Goal: Communication & Community: Answer question/provide support

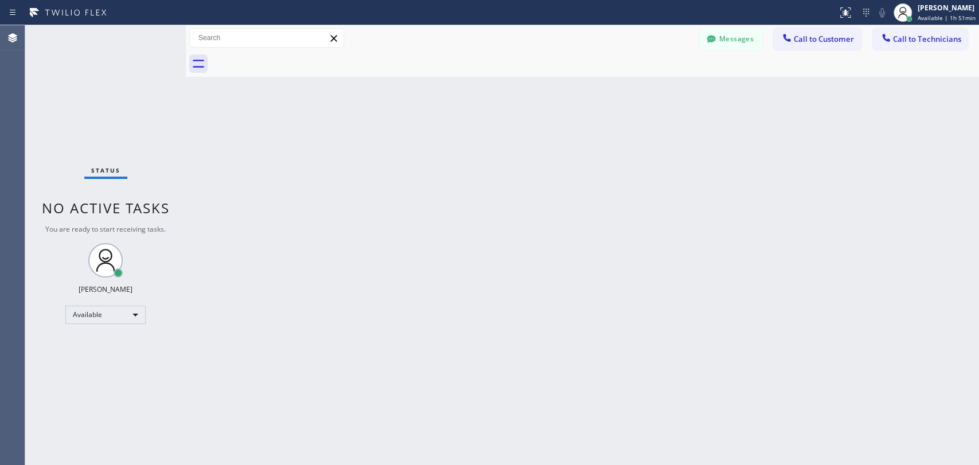
scroll to position [6153, 0]
click at [913, 43] on span "Call to Technicians" at bounding box center [927, 39] width 68 height 10
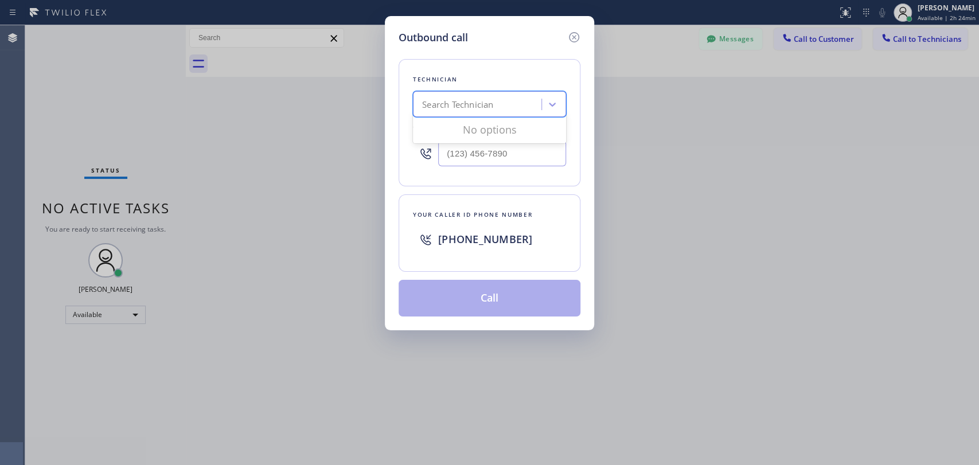
click at [501, 91] on div "Search Technician" at bounding box center [489, 104] width 153 height 26
click at [499, 102] on div "Search Technician" at bounding box center [478, 105] width 125 height 20
type input "[PERSON_NAME]"
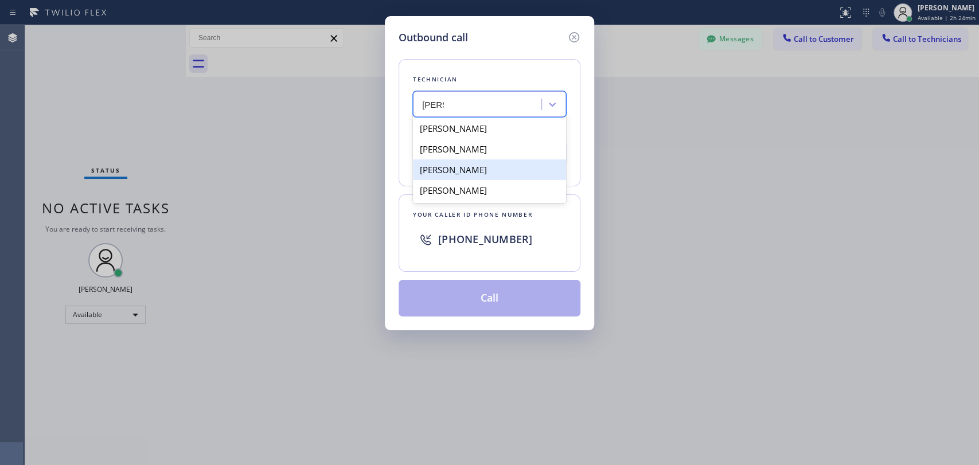
drag, startPoint x: 510, startPoint y: 171, endPoint x: 510, endPoint y: 192, distance: 20.7
click at [510, 171] on div "[PERSON_NAME]" at bounding box center [489, 169] width 153 height 21
type input "[PHONE_NUMBER]"
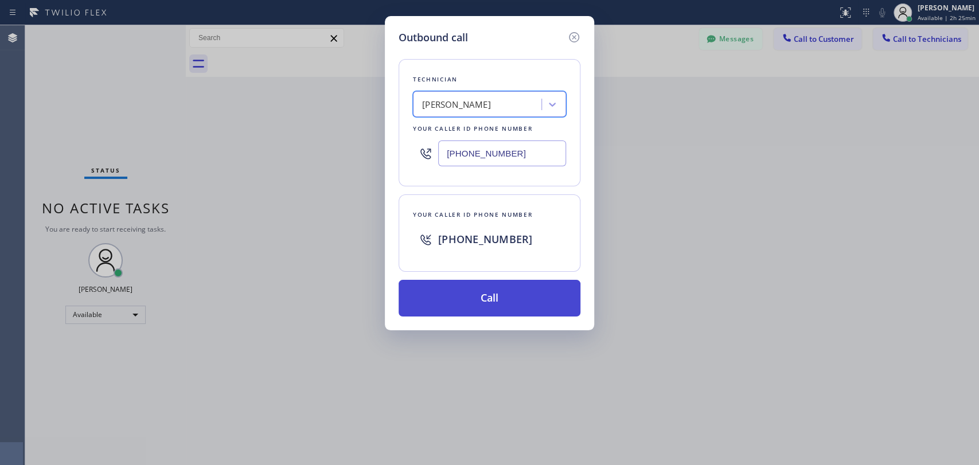
click at [495, 298] on button "Call" at bounding box center [490, 298] width 182 height 37
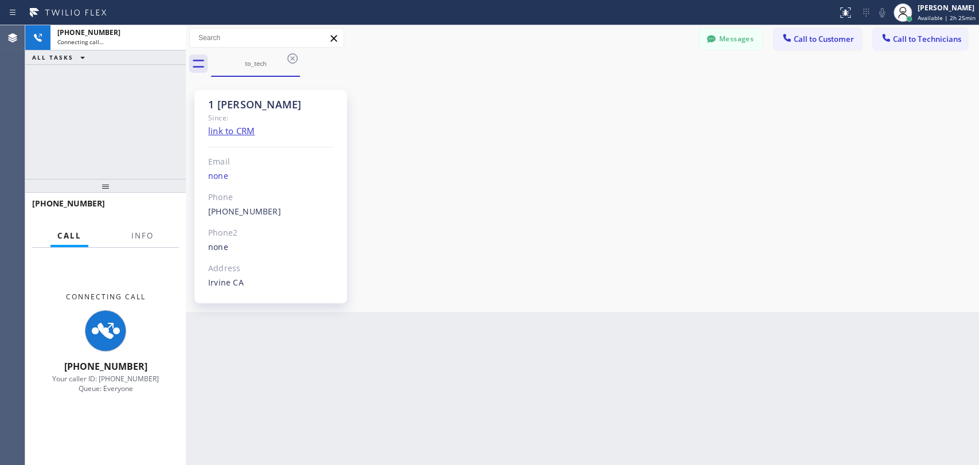
scroll to position [6153, 0]
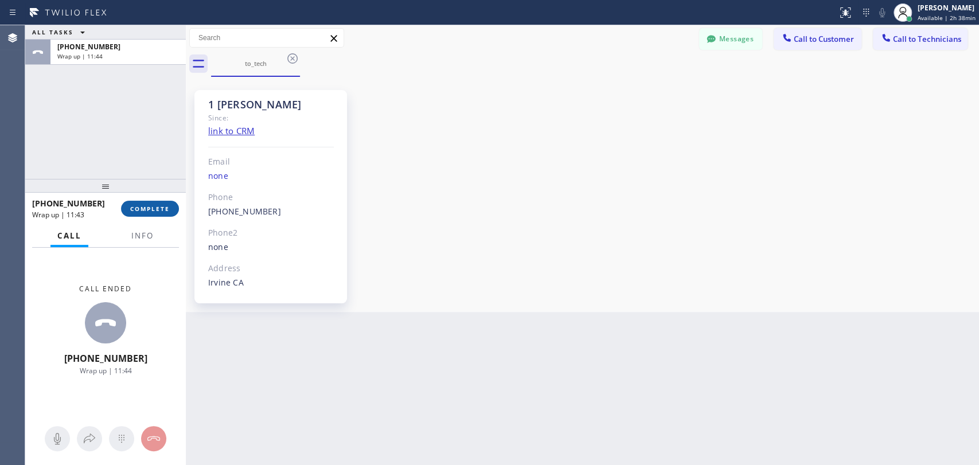
click at [158, 210] on span "COMPLETE" at bounding box center [150, 209] width 40 height 8
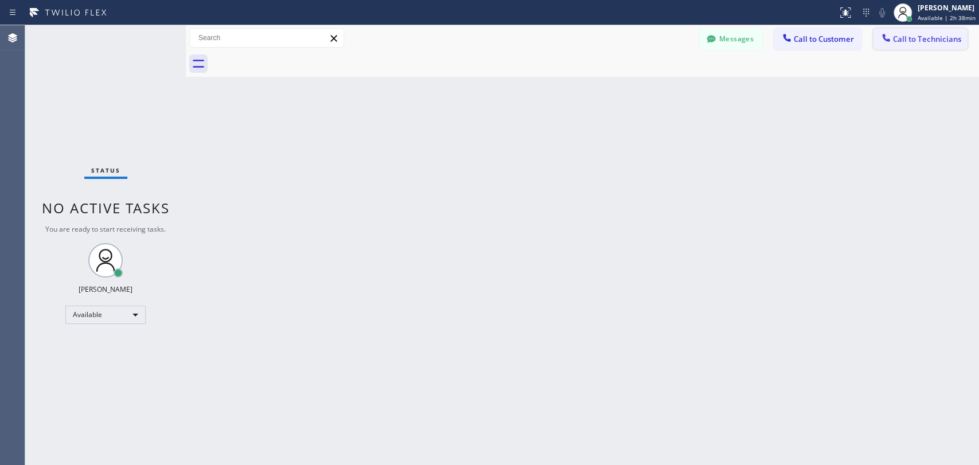
click at [916, 44] on span "Call to Technicians" at bounding box center [927, 39] width 68 height 10
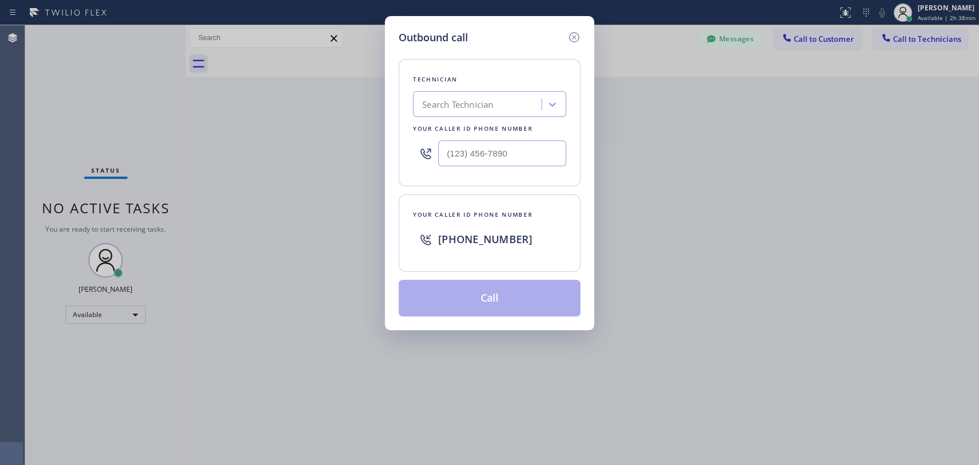
click at [463, 117] on div "Technician Search Technician Your caller id phone number" at bounding box center [490, 122] width 182 height 127
click at [464, 106] on div "Search Technician" at bounding box center [457, 104] width 71 height 13
type input "[PERSON_NAME]"
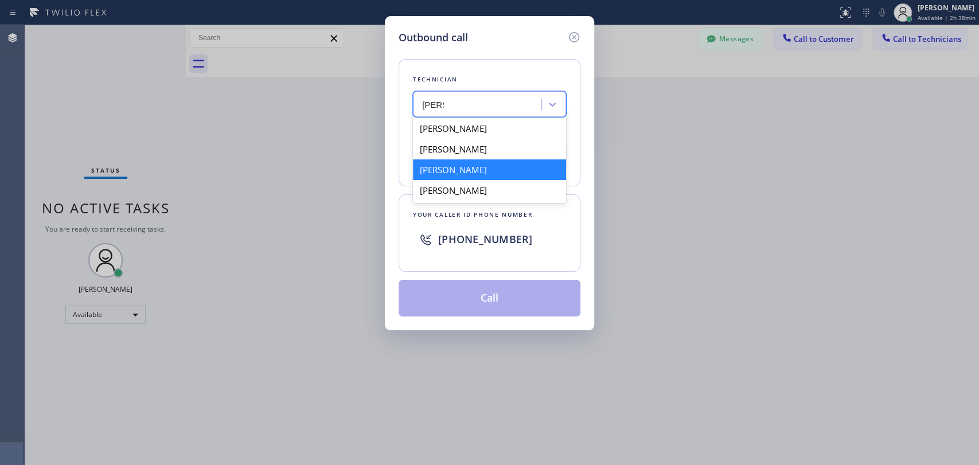
click at [485, 171] on div "[PERSON_NAME]" at bounding box center [489, 169] width 153 height 21
type input "[PHONE_NUMBER]"
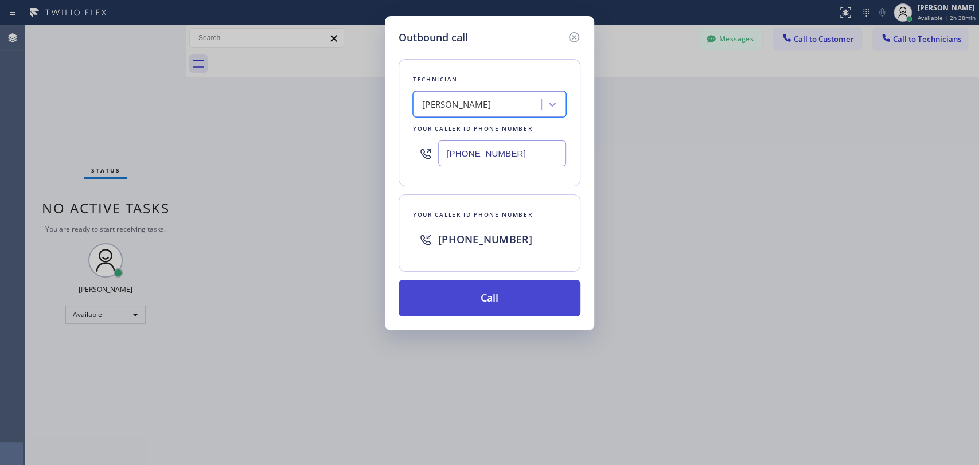
click at [518, 294] on button "Call" at bounding box center [490, 298] width 182 height 37
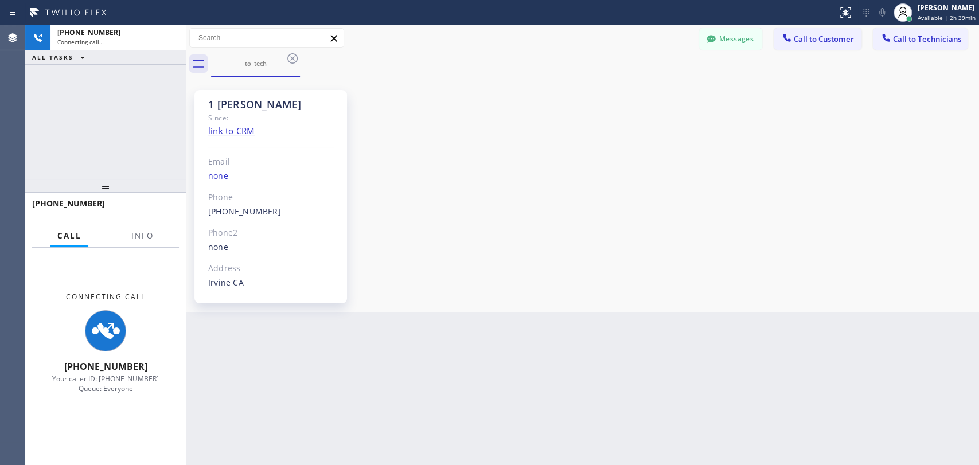
scroll to position [6153, 0]
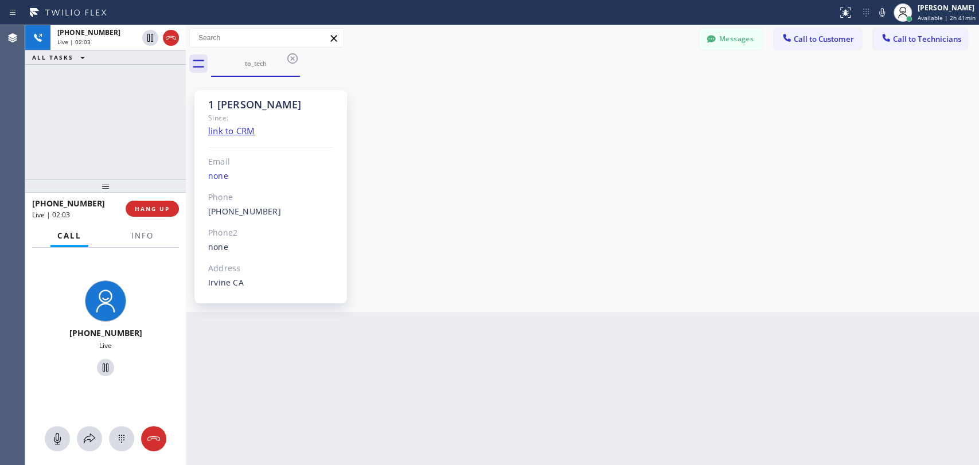
click at [840, 153] on div "1 [PERSON_NAME] Since: link to CRM Email none Phone [PHONE_NUMBER] Outbound cal…" at bounding box center [582, 194] width 787 height 229
click at [150, 204] on button "HANG UP" at bounding box center [152, 209] width 53 height 16
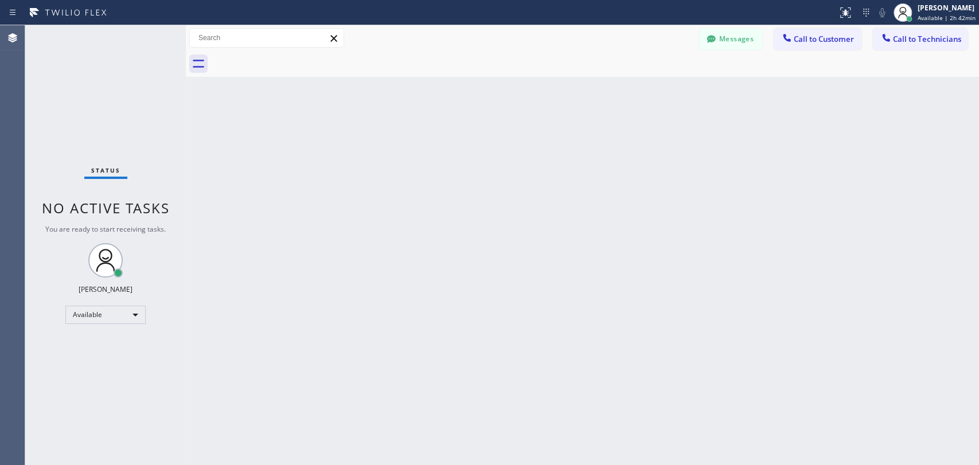
click at [904, 136] on div "Back to Dashboard Change Sender ID Customers Technicians DD [PERSON_NAME] [DATE…" at bounding box center [582, 245] width 793 height 440
click at [910, 44] on button "Call to Technicians" at bounding box center [920, 39] width 95 height 22
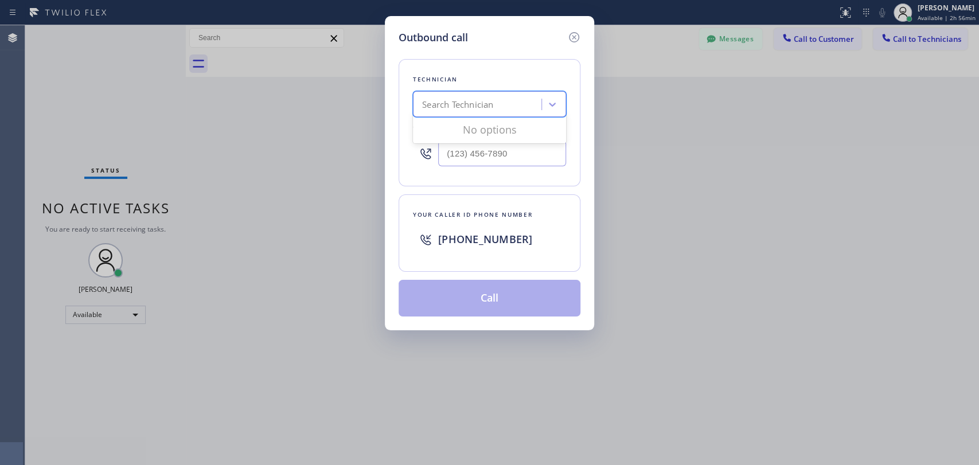
click at [489, 107] on div "Search Technician" at bounding box center [457, 104] width 71 height 13
type input "[PERSON_NAME]"
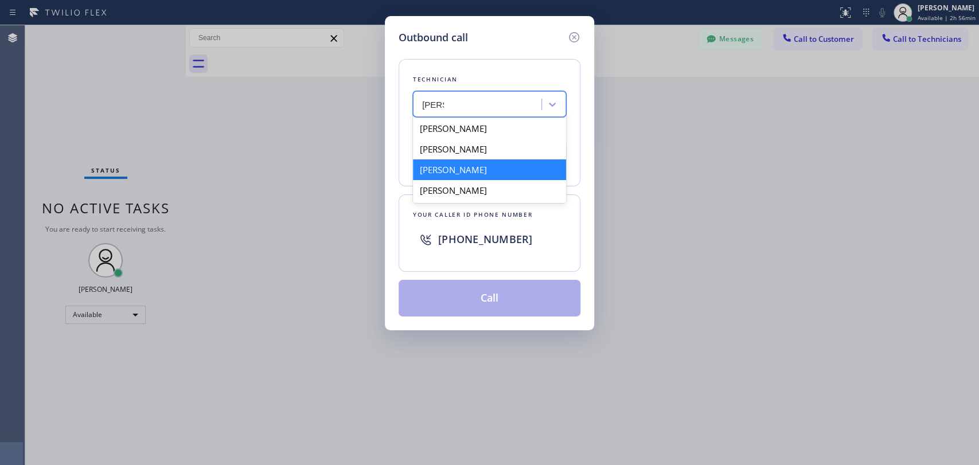
click at [498, 167] on div "[PERSON_NAME]" at bounding box center [489, 169] width 153 height 21
type input "[PHONE_NUMBER]"
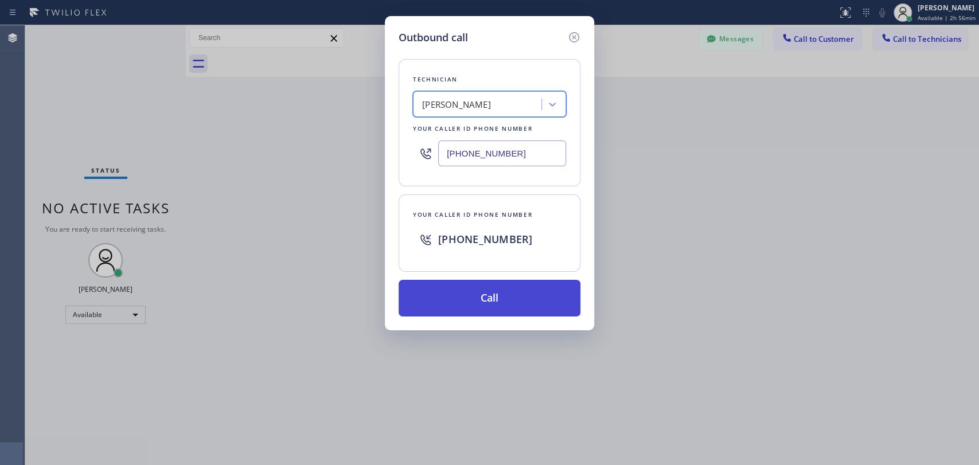
click at [502, 296] on button "Call" at bounding box center [490, 298] width 182 height 37
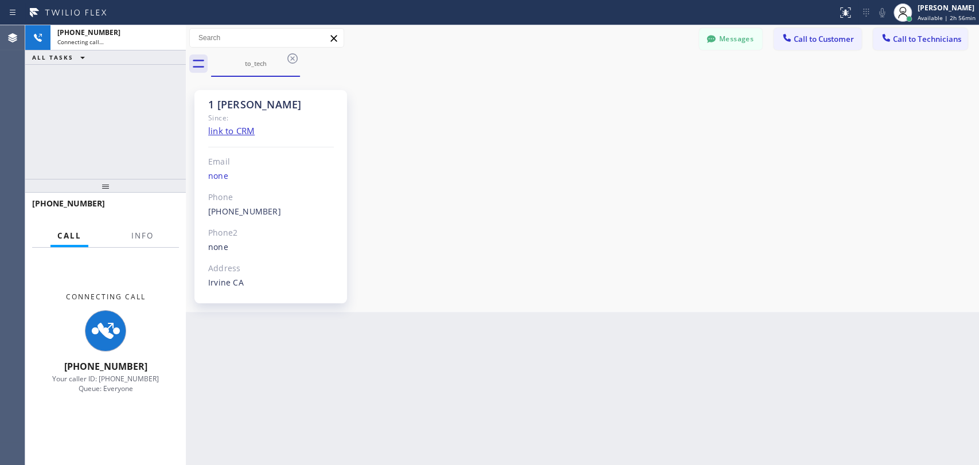
scroll to position [6153, 0]
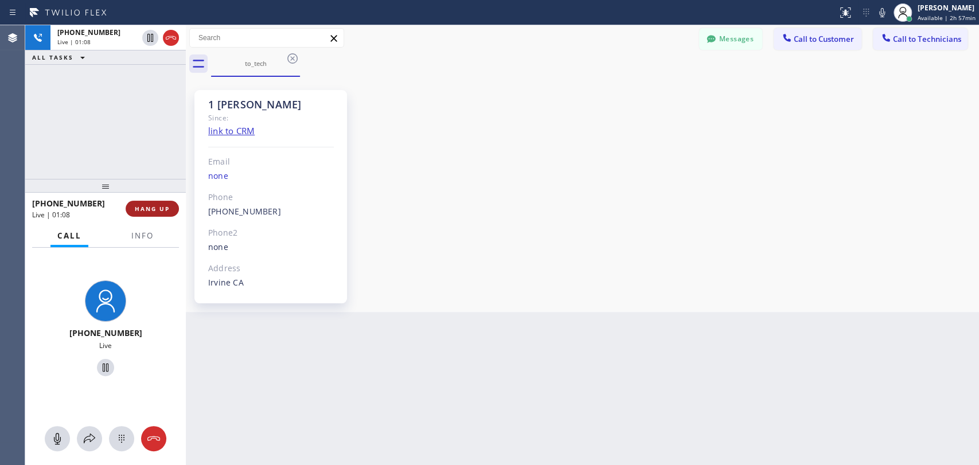
click at [142, 208] on span "HANG UP" at bounding box center [152, 209] width 35 height 8
click at [142, 210] on span "HANG UP" at bounding box center [152, 209] width 35 height 8
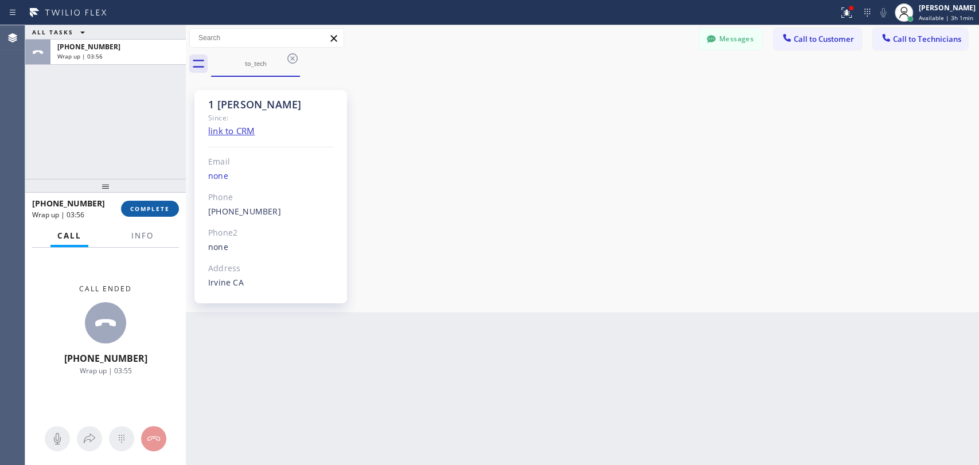
drag, startPoint x: 165, startPoint y: 211, endPoint x: 175, endPoint y: 205, distance: 11.3
click at [165, 211] on span "COMPLETE" at bounding box center [150, 209] width 40 height 8
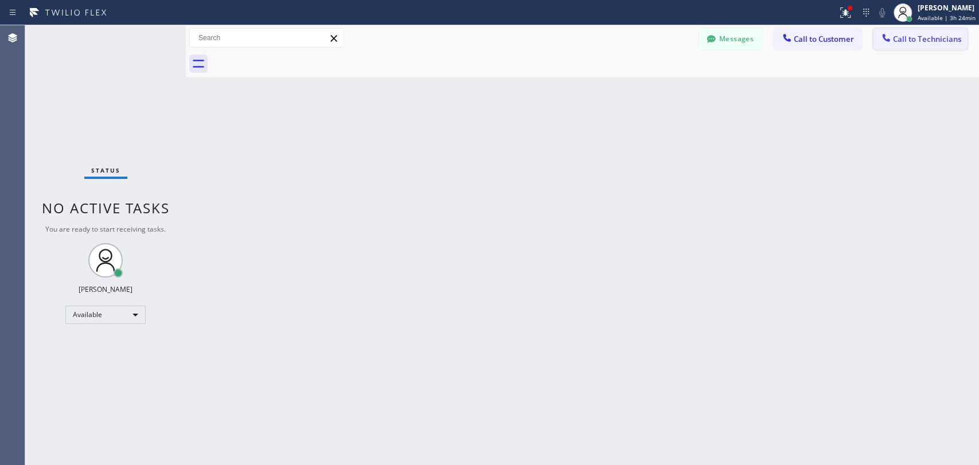
click at [912, 43] on span "Call to Technicians" at bounding box center [927, 39] width 68 height 10
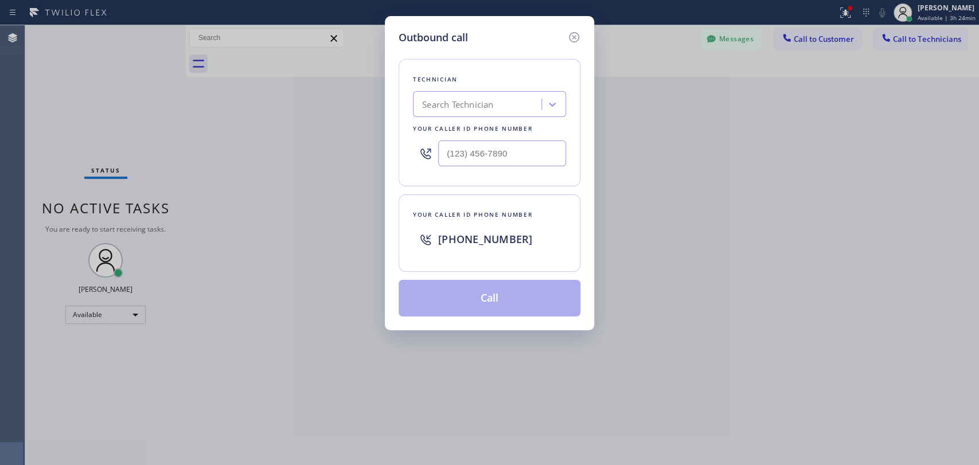
click at [482, 107] on div "Search Technician" at bounding box center [457, 104] width 71 height 13
type input "arme"
click at [464, 126] on div "[PERSON_NAME]" at bounding box center [489, 128] width 153 height 21
type input "[PHONE_NUMBER]"
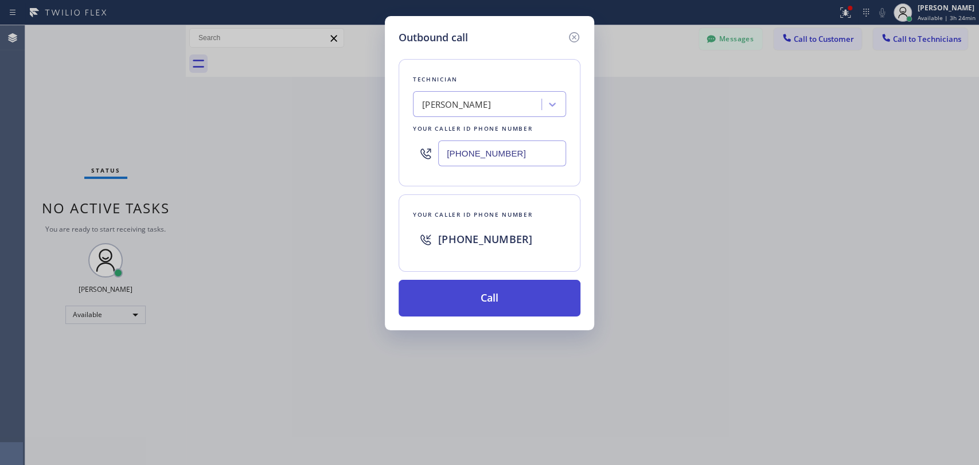
click at [464, 296] on button "Call" at bounding box center [490, 298] width 182 height 37
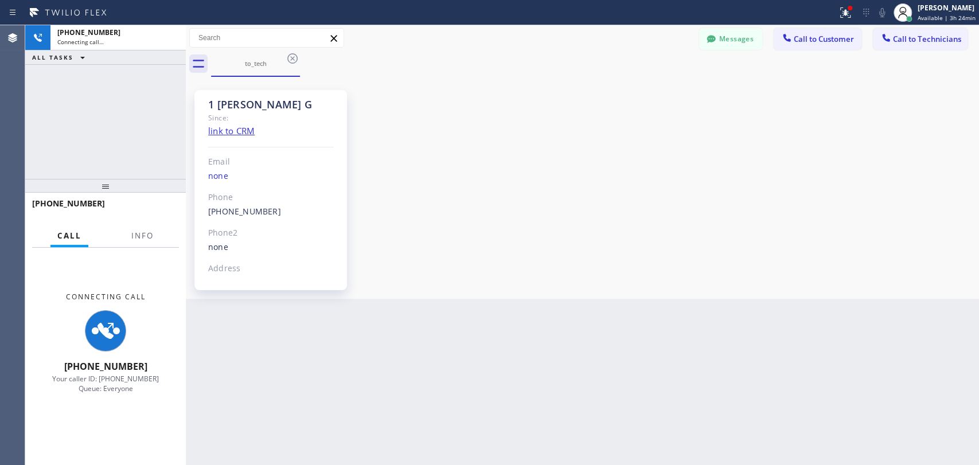
scroll to position [2163, 0]
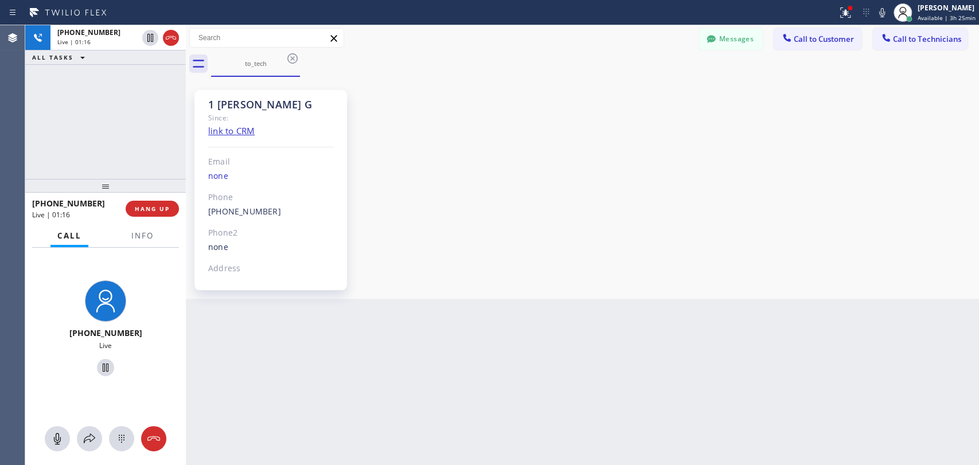
click at [131, 173] on div "[PHONE_NUMBER] Live | 01:16 ALL TASKS ALL TASKS ACTIVE TASKS TASKS IN WRAP UP" at bounding box center [105, 102] width 161 height 154
click at [102, 105] on div "[PHONE_NUMBER] Live | 01:24 ALL TASKS ALL TASKS ACTIVE TASKS TASKS IN WRAP UP" at bounding box center [105, 102] width 161 height 154
click at [162, 205] on span "HANG UP" at bounding box center [152, 209] width 35 height 8
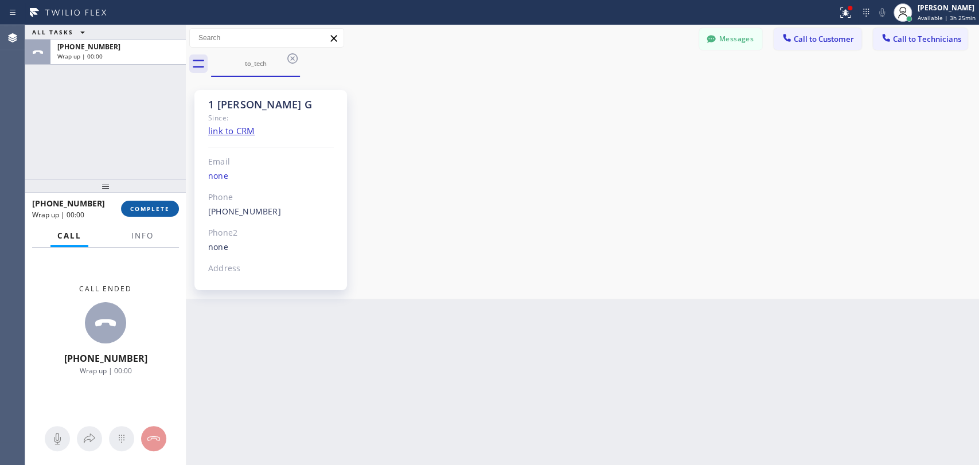
click at [156, 210] on span "COMPLETE" at bounding box center [150, 209] width 40 height 8
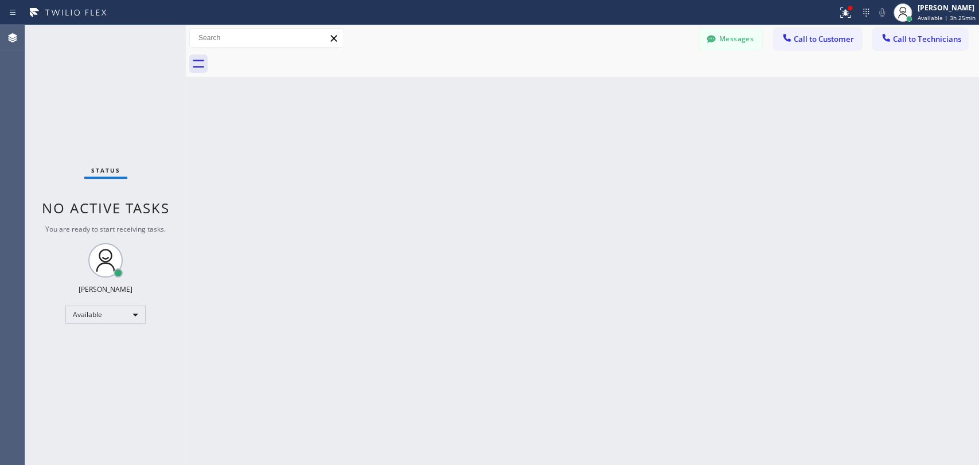
click at [906, 40] on span "Call to Technicians" at bounding box center [927, 39] width 68 height 10
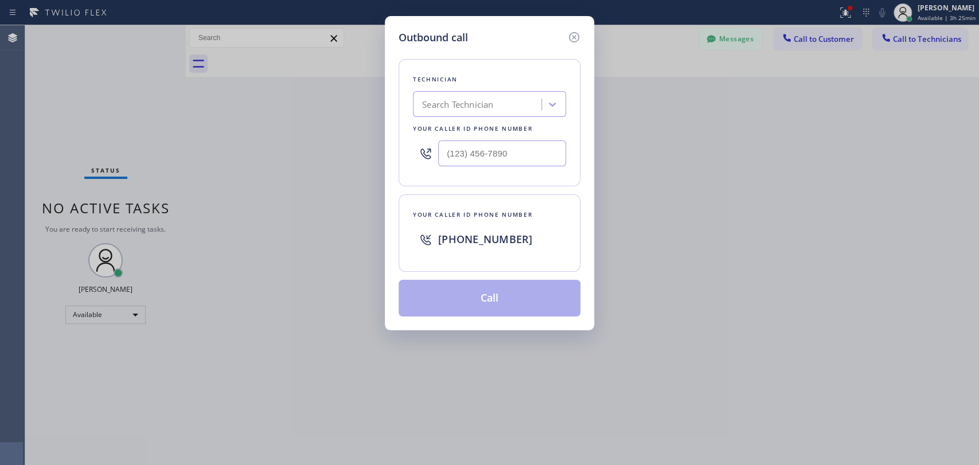
click at [491, 102] on div "Search Technician" at bounding box center [457, 104] width 71 height 13
type input "[PERSON_NAME]"
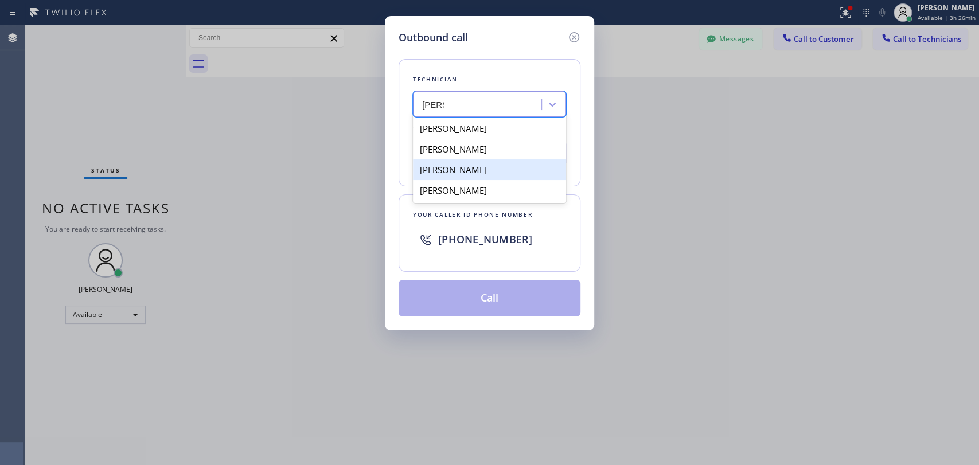
click at [491, 166] on div "[PERSON_NAME]" at bounding box center [489, 169] width 153 height 21
type input "[PHONE_NUMBER]"
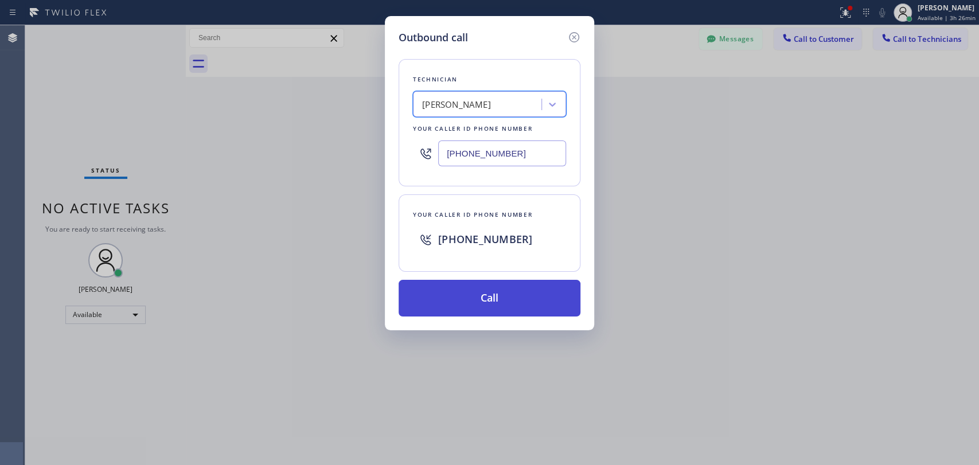
click at [497, 296] on button "Call" at bounding box center [490, 298] width 182 height 37
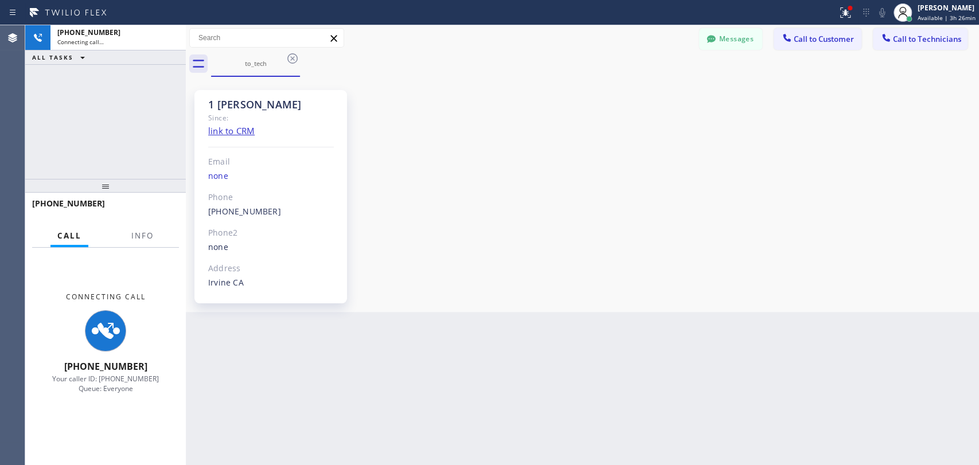
scroll to position [6153, 0]
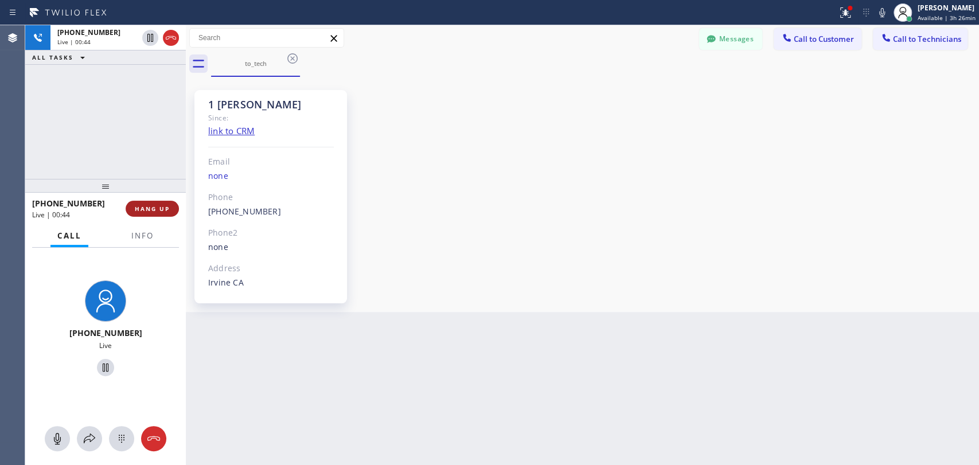
click at [164, 208] on span "HANG UP" at bounding box center [152, 209] width 35 height 8
click at [159, 208] on span "HANG UP" at bounding box center [152, 209] width 35 height 8
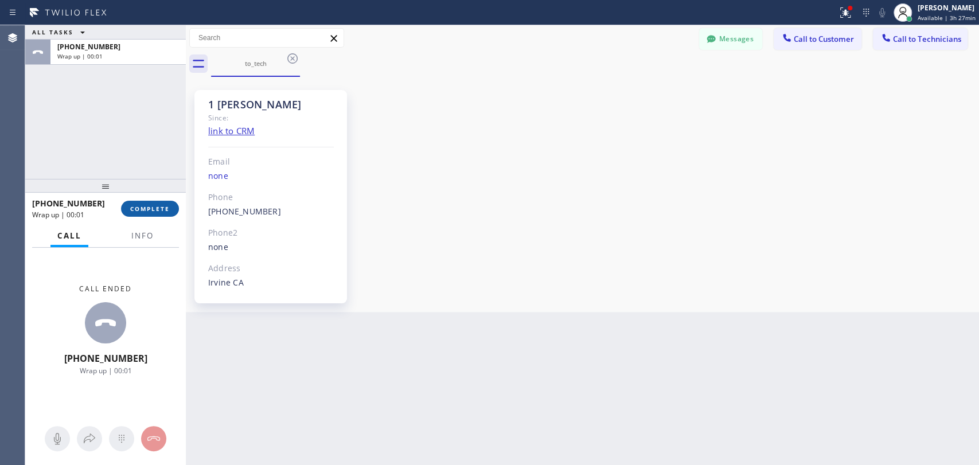
click at [163, 210] on span "COMPLETE" at bounding box center [150, 209] width 40 height 8
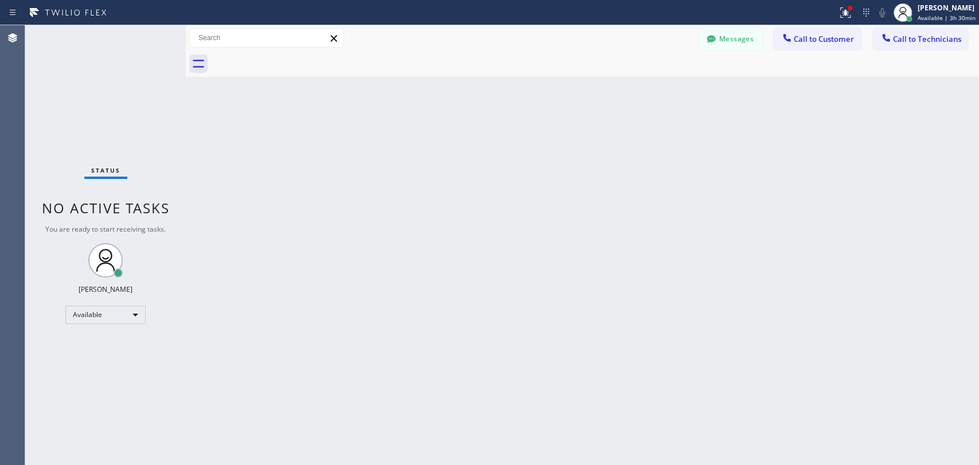
click at [253, 83] on div "Back to Dashboard Change Sender ID Customers Technicians DD [PERSON_NAME] [DATE…" at bounding box center [582, 245] width 793 height 440
click at [119, 322] on div "Available" at bounding box center [105, 315] width 80 height 18
click at [105, 324] on li "Offline" at bounding box center [105, 330] width 78 height 14
click at [931, 13] on div "[PERSON_NAME] Offline | 0s" at bounding box center [947, 12] width 63 height 20
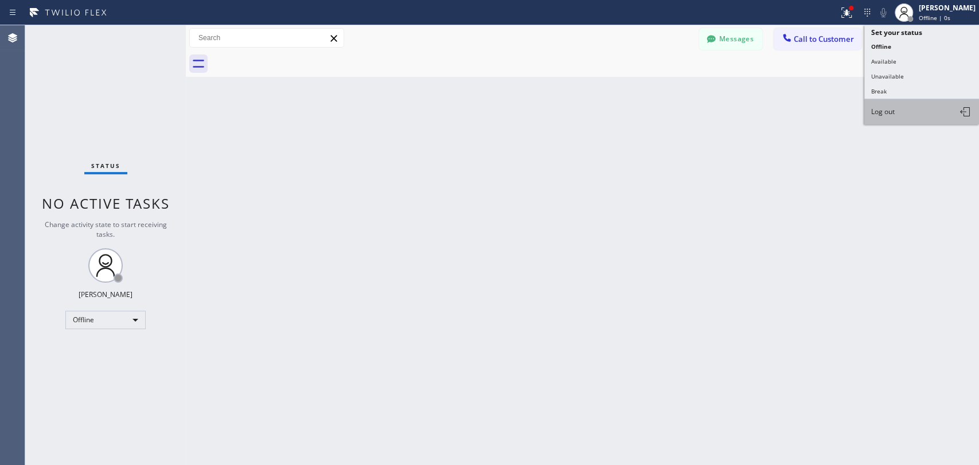
click at [888, 113] on span "Log out" at bounding box center [883, 112] width 24 height 10
